Goal: Task Accomplishment & Management: Manage account settings

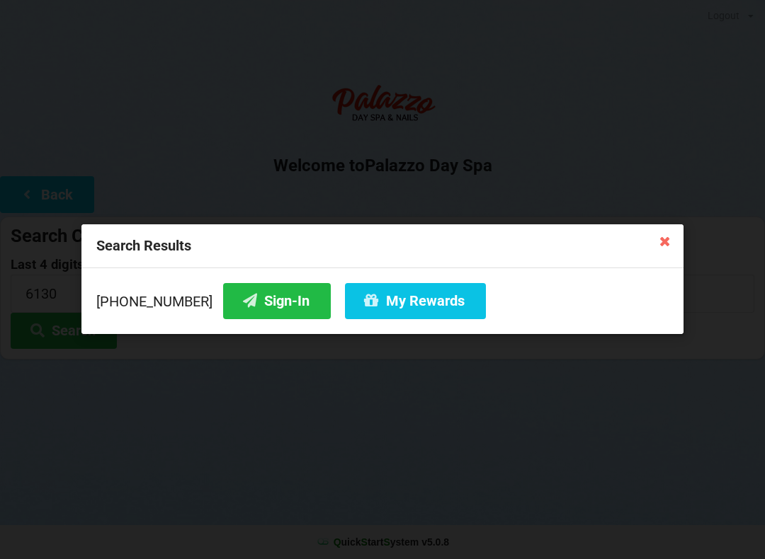
click at [382, 311] on button "My Rewards" at bounding box center [415, 301] width 141 height 36
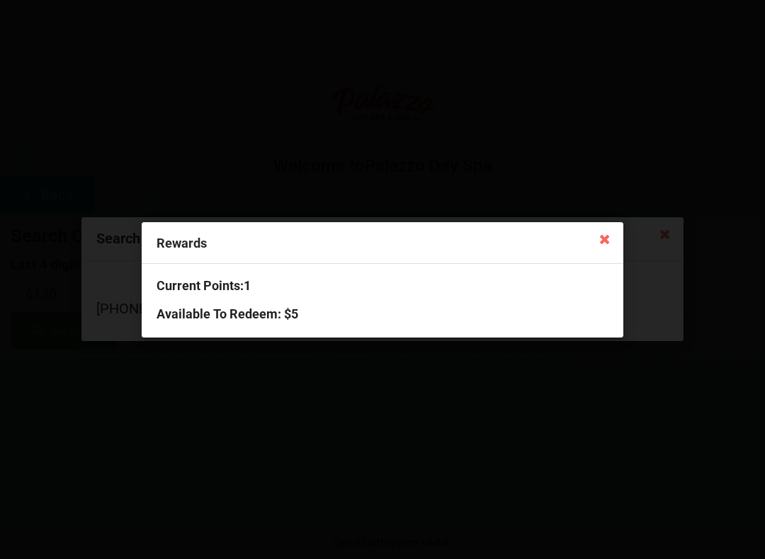
click at [613, 239] on icon at bounding box center [604, 238] width 23 height 23
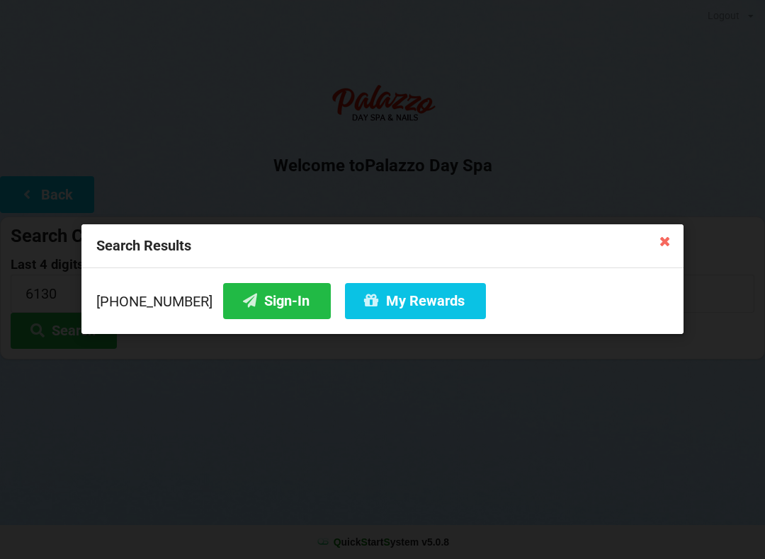
click at [246, 288] on button "Sign-In" at bounding box center [277, 301] width 108 height 36
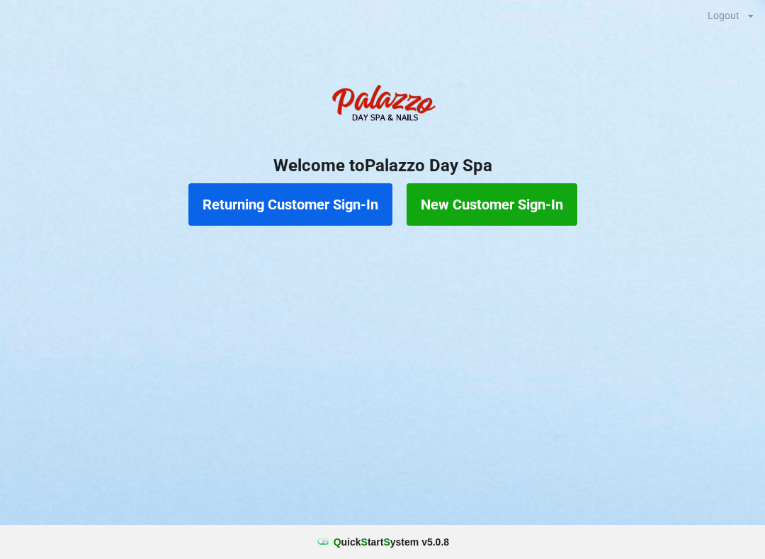
click at [281, 211] on button "Returning Customer Sign-In" at bounding box center [290, 204] width 204 height 42
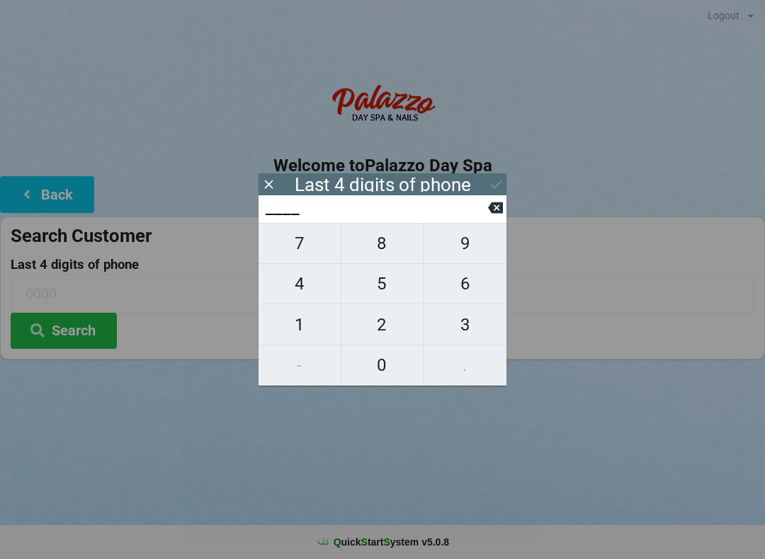
click at [467, 258] on span "9" at bounding box center [464, 244] width 83 height 30
type input "9___"
click at [288, 337] on span "1" at bounding box center [299, 325] width 82 height 30
type input "91__"
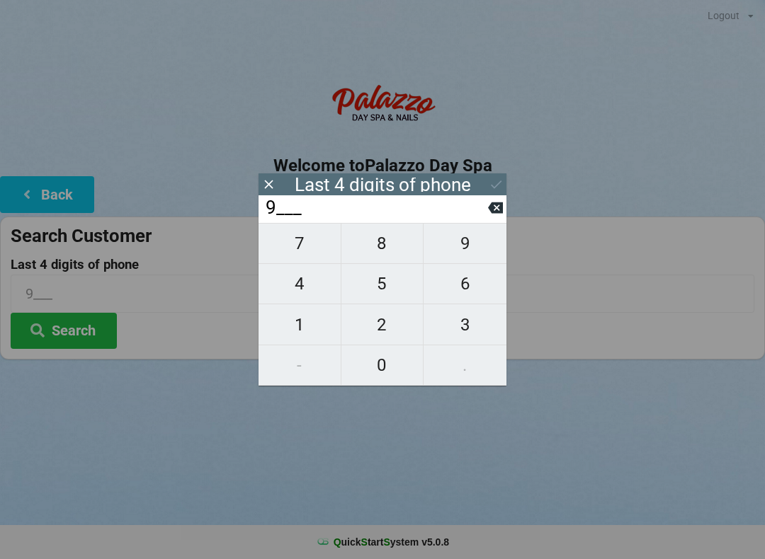
type input "91__"
click at [462, 254] on span "9" at bounding box center [464, 244] width 83 height 30
type input "919_"
click at [384, 254] on span "8" at bounding box center [382, 244] width 82 height 30
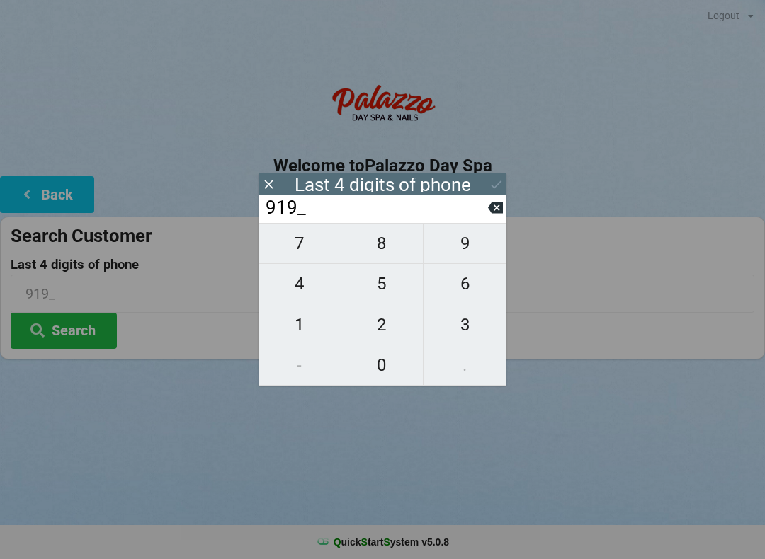
type input "9198"
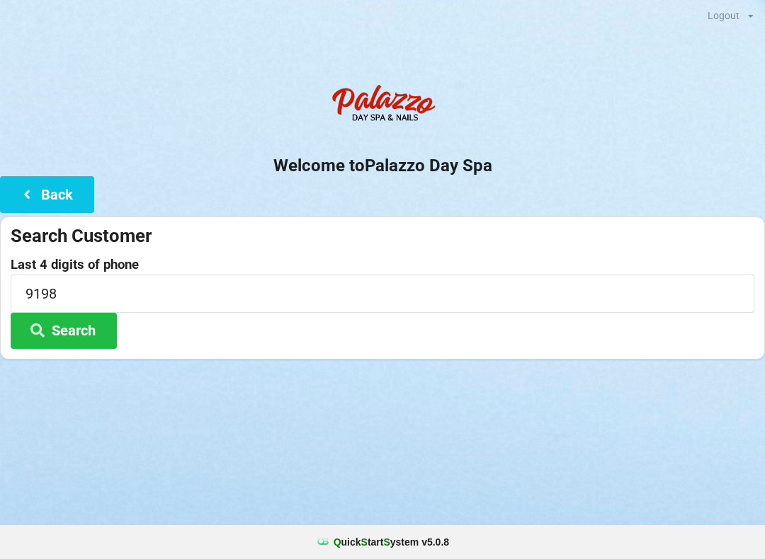
click at [79, 332] on button "Search" at bounding box center [64, 331] width 106 height 36
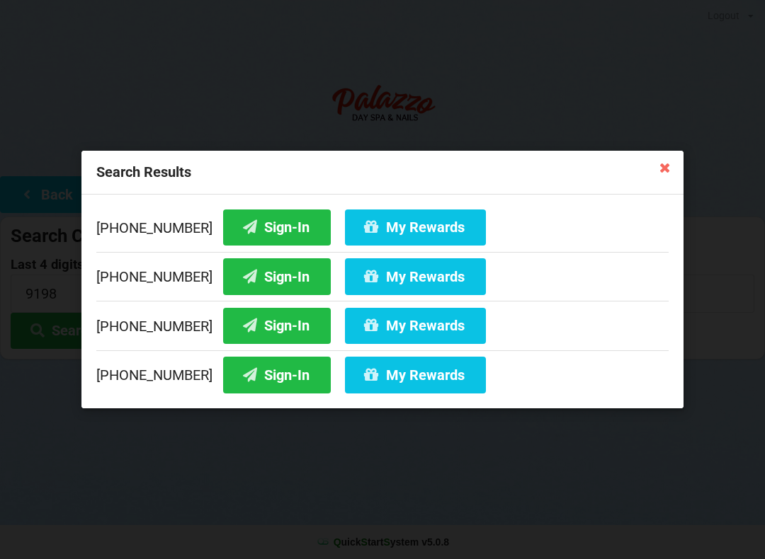
click at [385, 220] on button "My Rewards" at bounding box center [415, 228] width 141 height 36
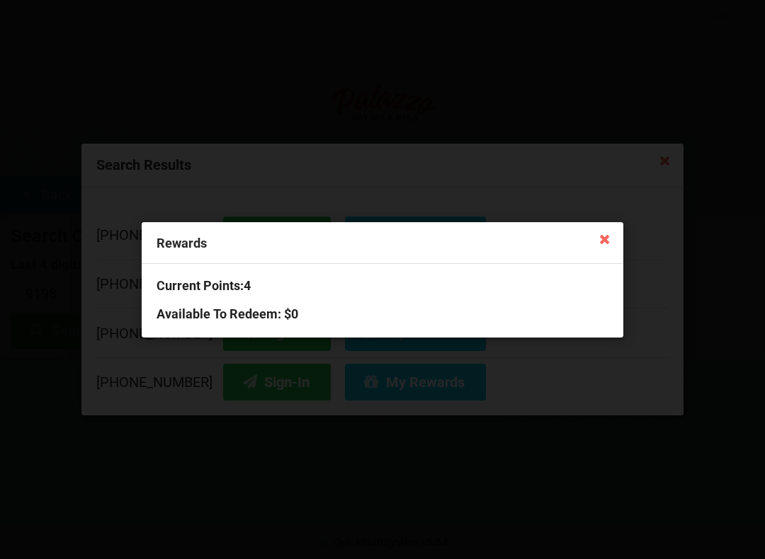
click at [227, 294] on div "Current Points: 4 Available To Redeem : $0" at bounding box center [383, 300] width 482 height 73
